Goal: Find specific page/section: Find specific page/section

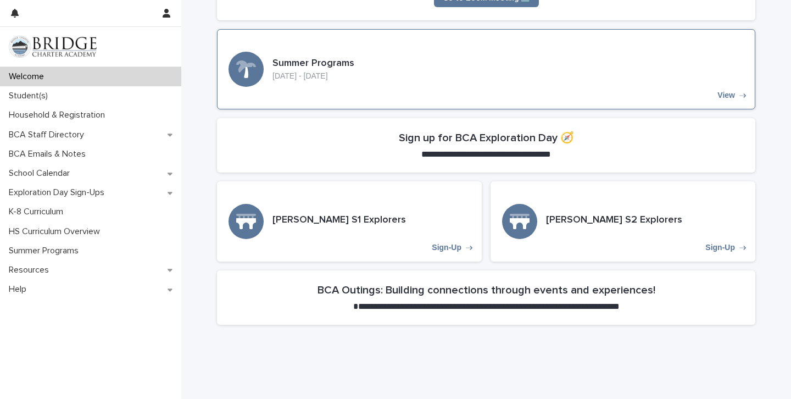
scroll to position [262, 0]
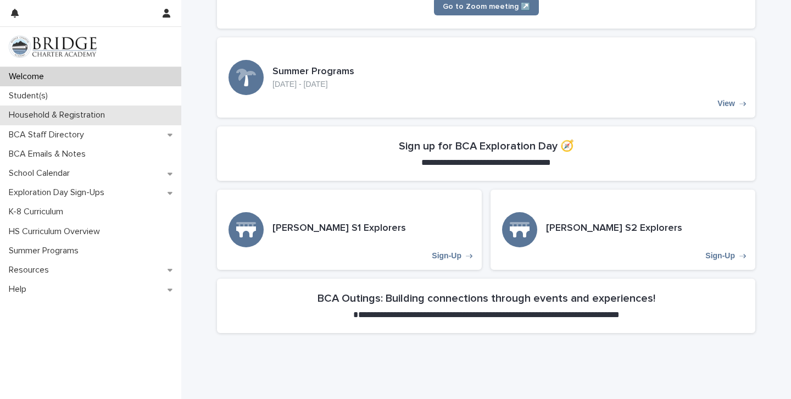
click at [101, 115] on p "Household & Registration" at bounding box center [58, 115] width 109 height 10
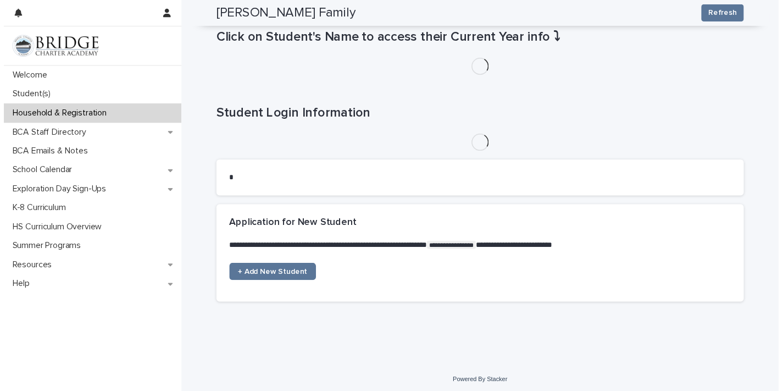
scroll to position [500, 0]
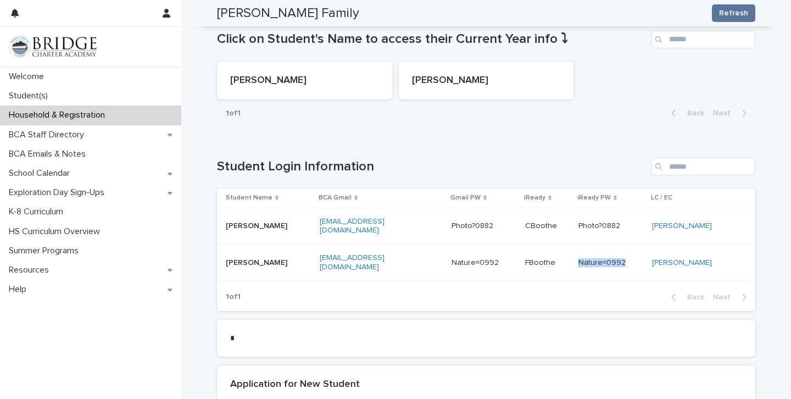
copy div "Nature=0992 Nature=0992"
drag, startPoint x: 576, startPoint y: 262, endPoint x: 610, endPoint y: 264, distance: 33.6
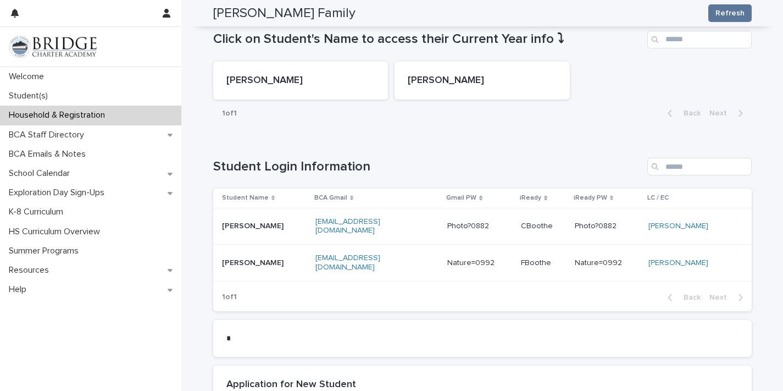
click at [605, 258] on p "Nature=0992" at bounding box center [599, 262] width 49 height 12
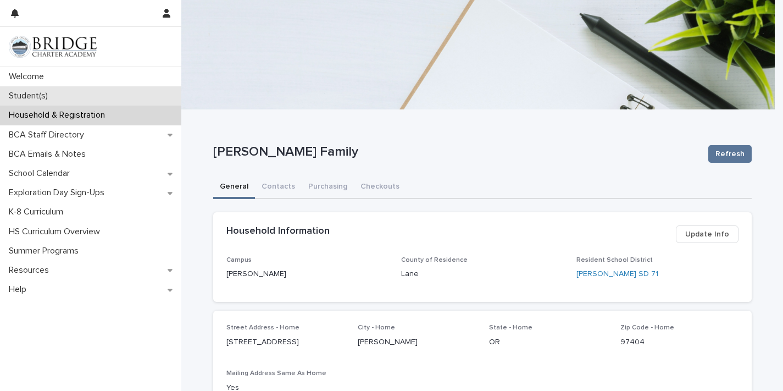
click at [48, 96] on p "Student(s)" at bounding box center [30, 96] width 52 height 10
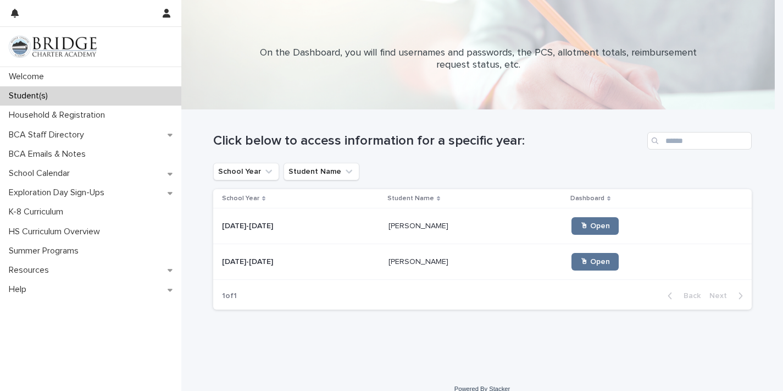
click at [421, 223] on p "[PERSON_NAME]" at bounding box center [419, 225] width 62 height 12
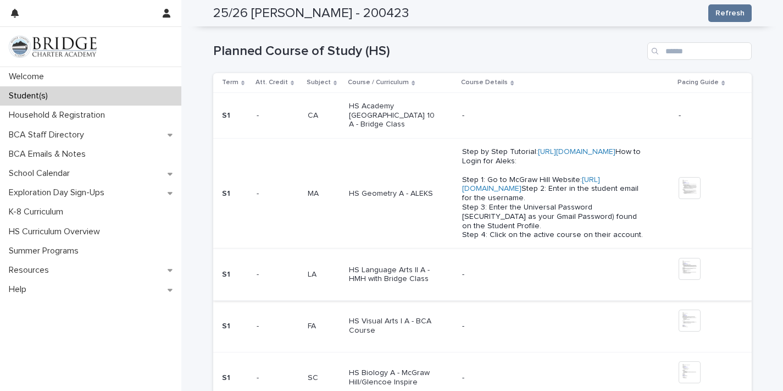
scroll to position [474, 0]
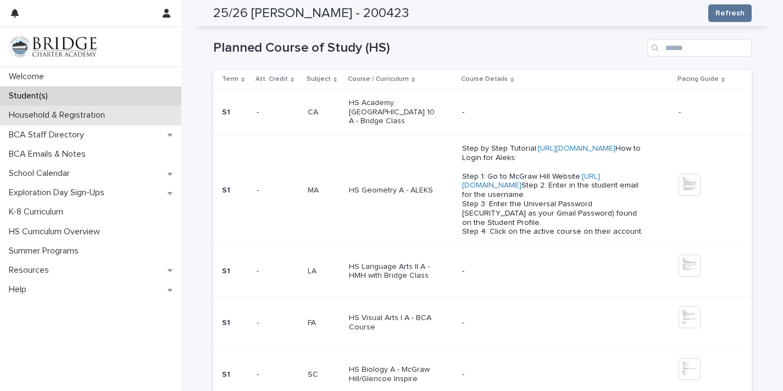
click at [108, 113] on p "Household & Registration" at bounding box center [58, 115] width 109 height 10
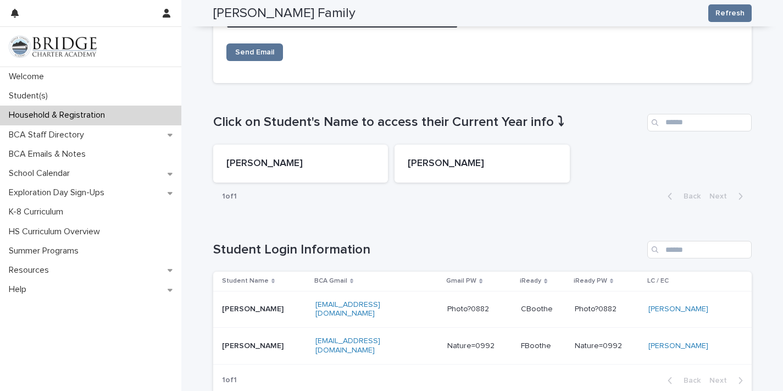
scroll to position [420, 0]
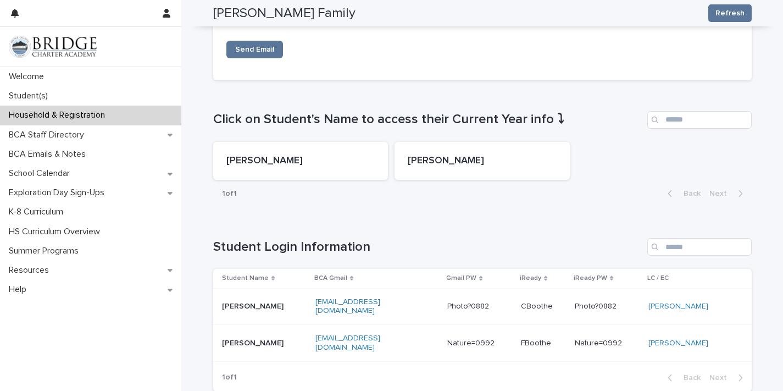
copy tr "[EMAIL_ADDRESS][DOMAIN_NAME]"
drag, startPoint x: 330, startPoint y: 314, endPoint x: 297, endPoint y: 303, distance: 34.6
click at [297, 303] on tr "[PERSON_NAME] [EMAIL_ADDRESS][DOMAIN_NAME] Photo?0882 CBoothe Photo?0882 Photo?…" at bounding box center [482, 306] width 538 height 37
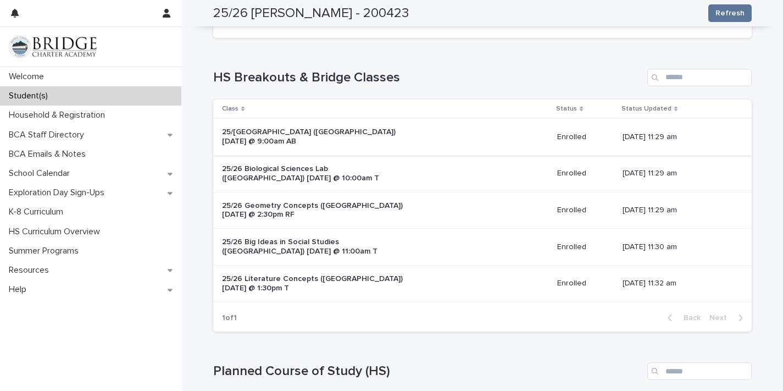
scroll to position [154, 0]
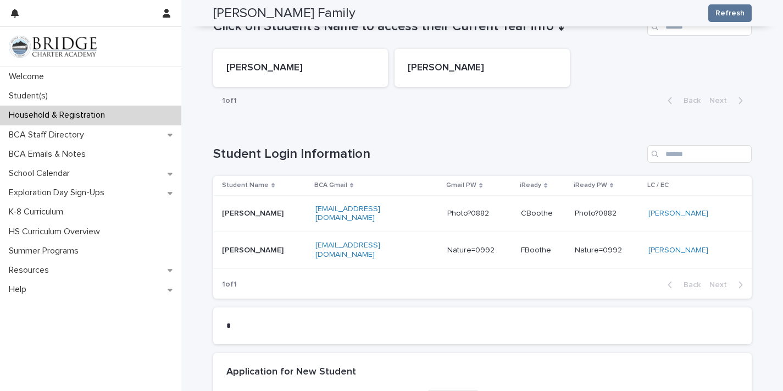
scroll to position [514, 0]
